Goal: Navigation & Orientation: Find specific page/section

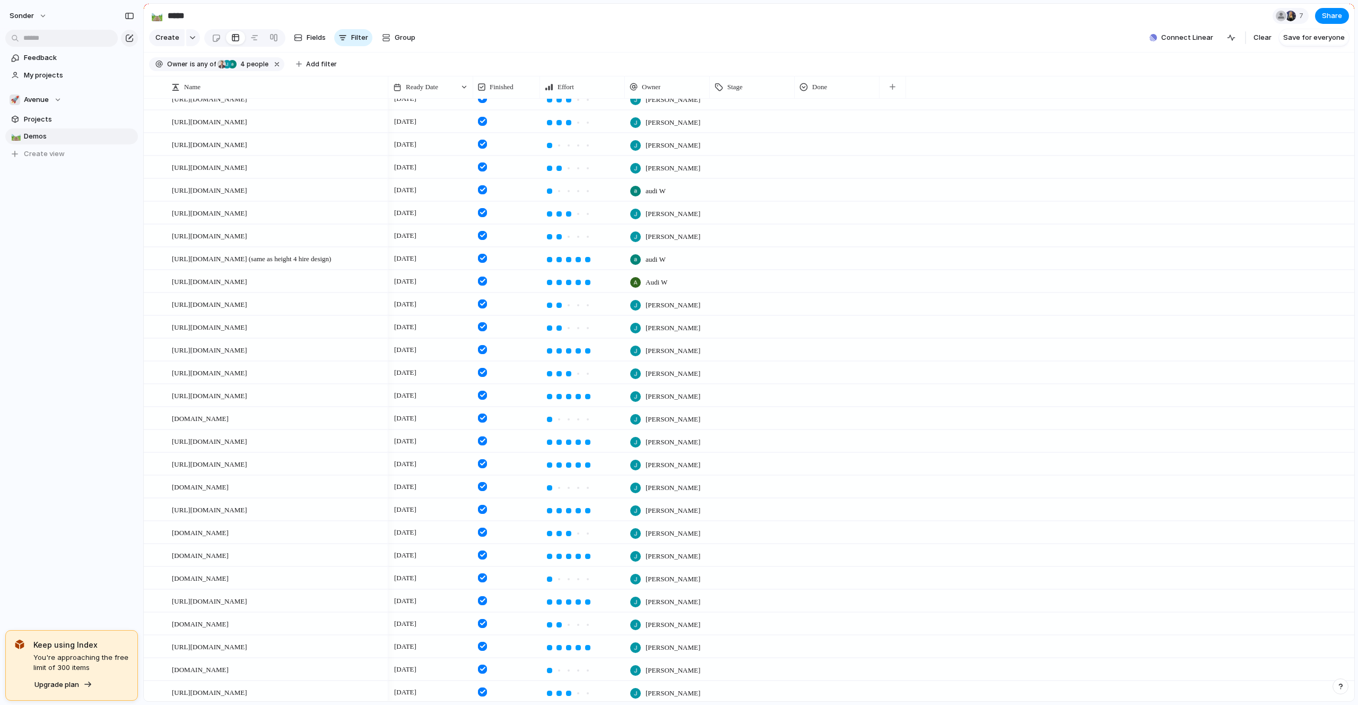
scroll to position [1652, 0]
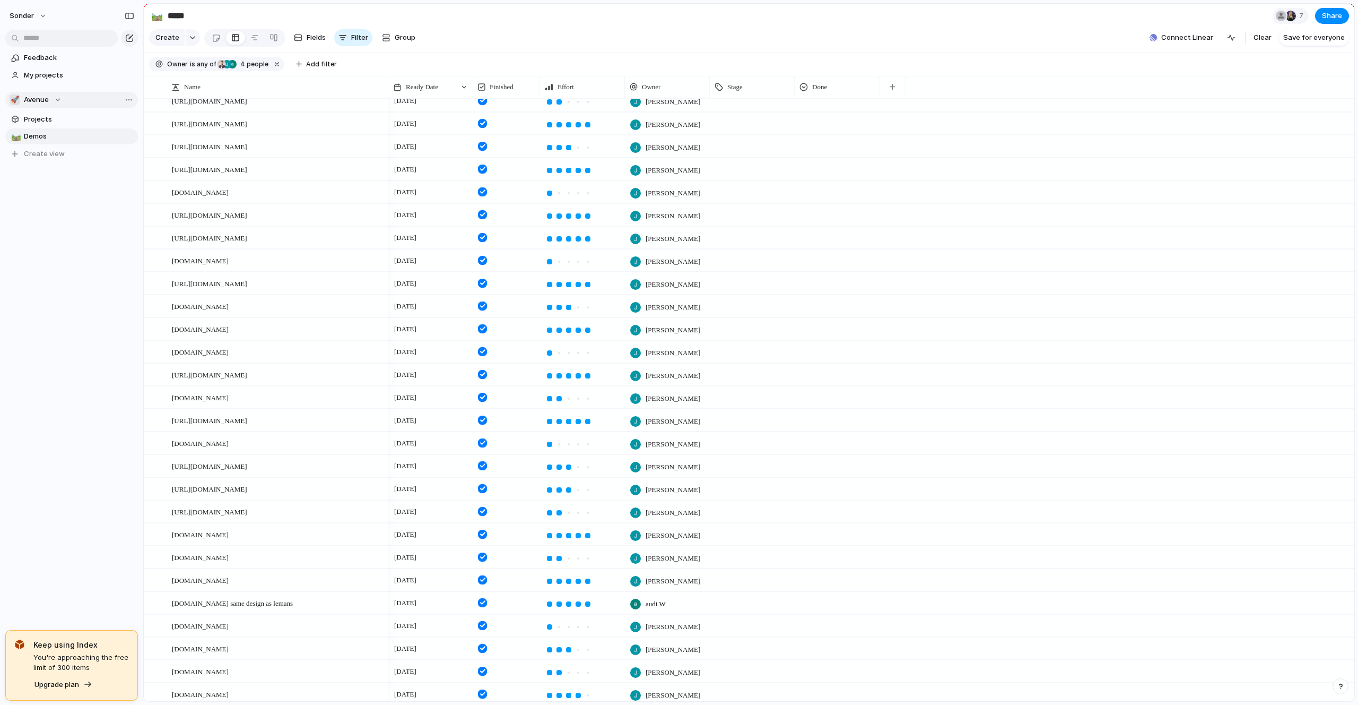
click at [45, 98] on span "Avenue" at bounding box center [36, 99] width 25 height 11
drag, startPoint x: 57, startPoint y: 132, endPoint x: 57, endPoint y: 138, distance: 6.4
click at [57, 132] on ul "🥶 Audi's Board 🚀 Avenue 👑 [PERSON_NAME]'s Board ☠️ Toms Board 💅 [PERSON_NAME] C…" at bounding box center [72, 187] width 124 height 112
click at [57, 149] on div "🥶 Audi's Board" at bounding box center [45, 142] width 59 height 13
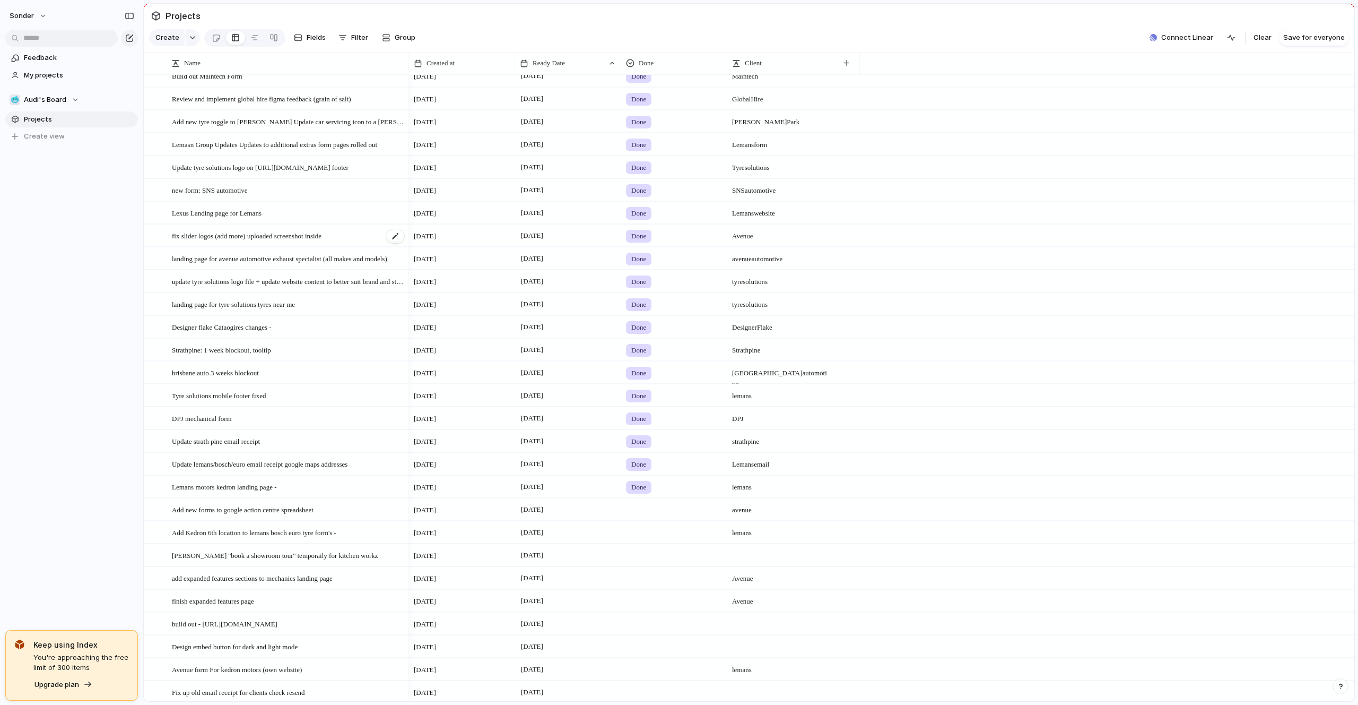
scroll to position [356, 0]
